Goal: Find specific page/section: Find specific page/section

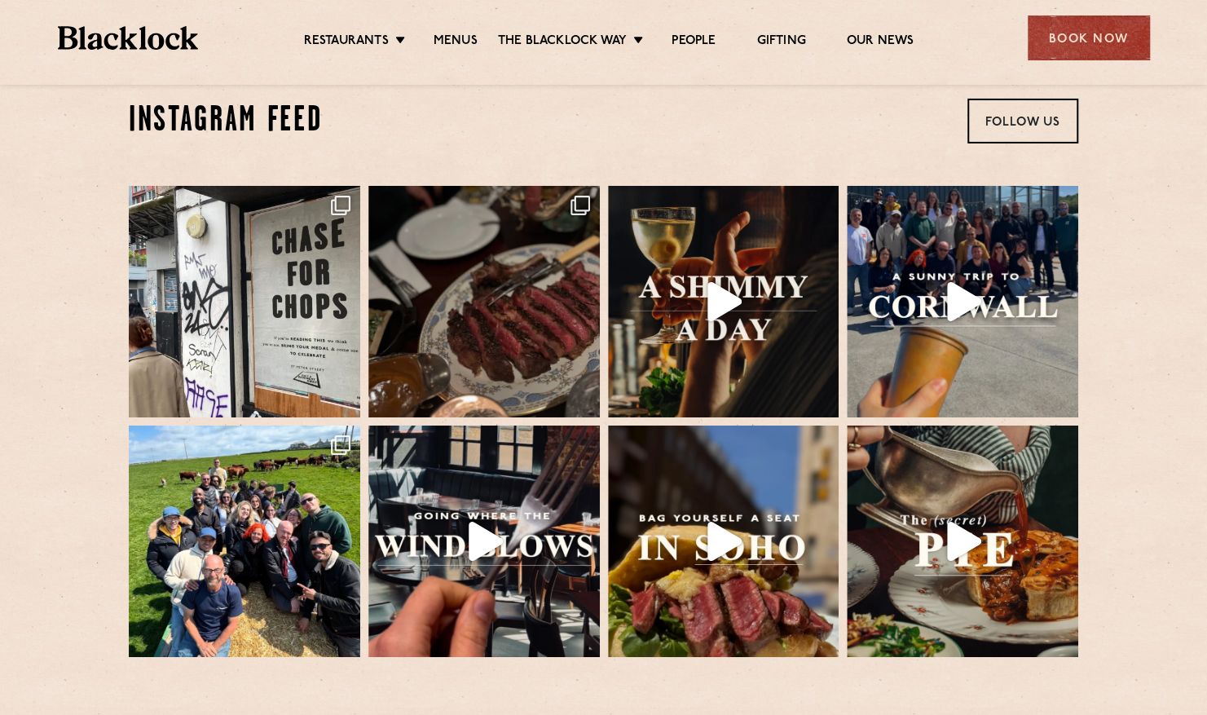
scroll to position [3274, 0]
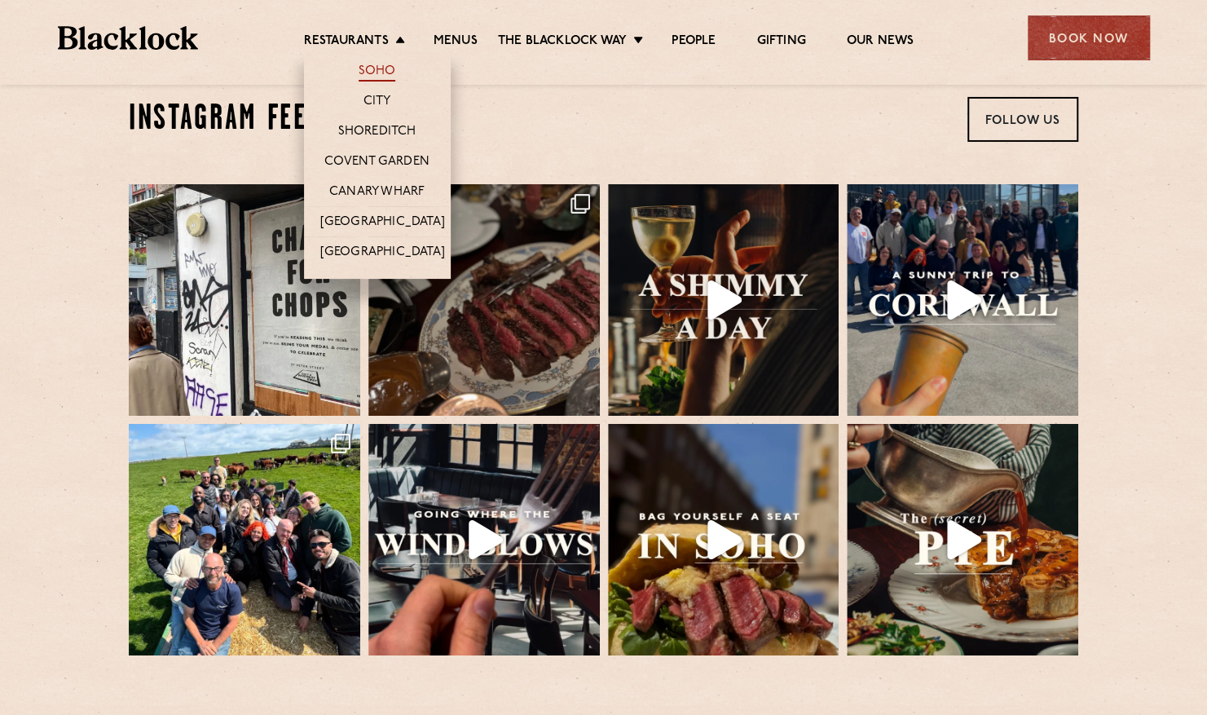
click at [376, 70] on link "Soho" at bounding box center [377, 73] width 37 height 18
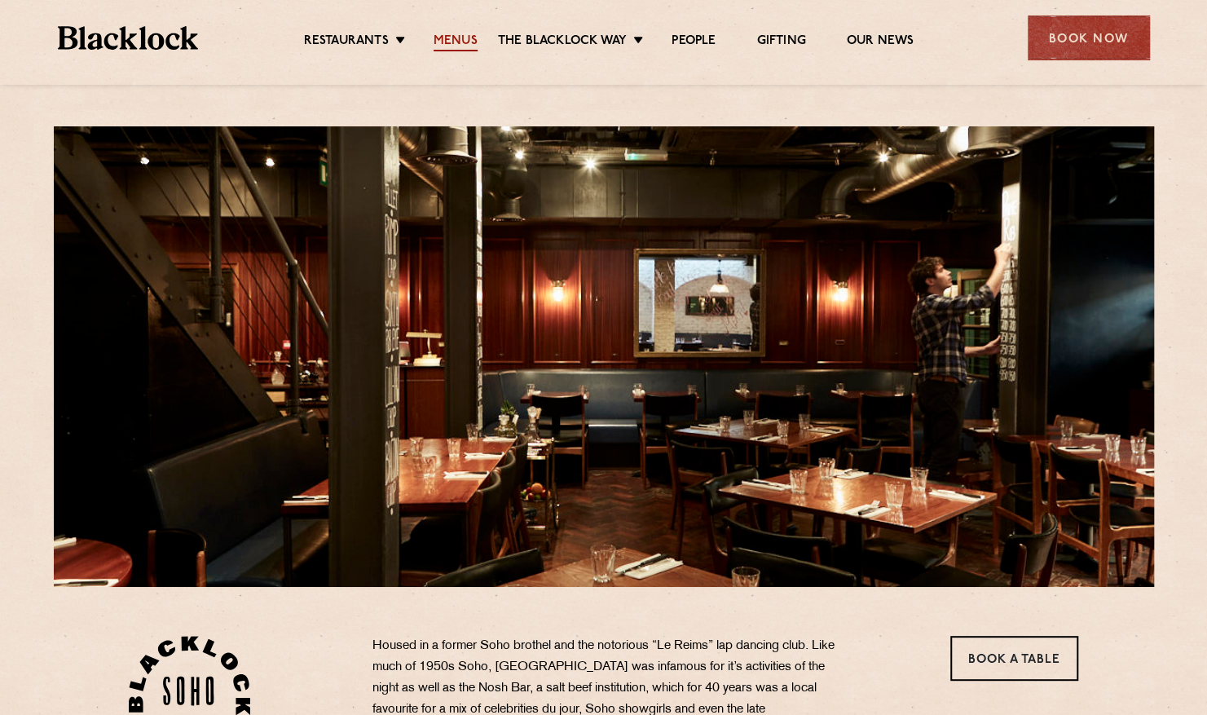
click at [445, 36] on link "Menus" at bounding box center [455, 42] width 44 height 18
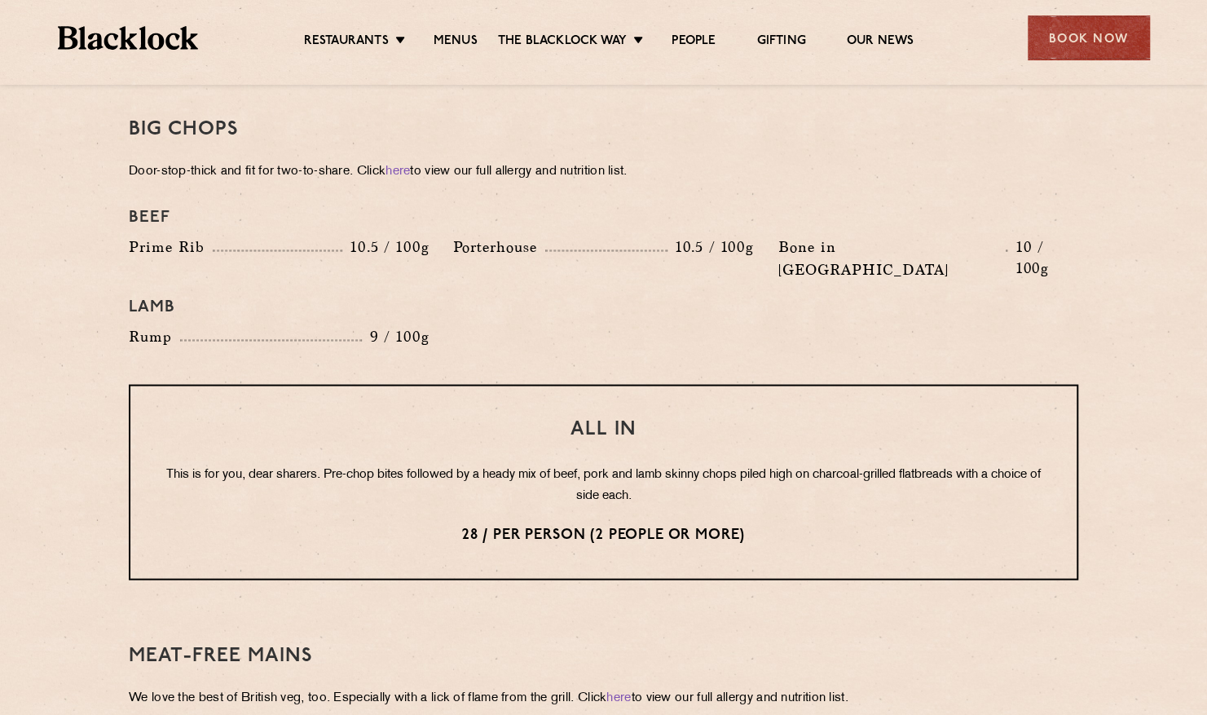
scroll to position [2152, 0]
